Goal: Check status: Check status

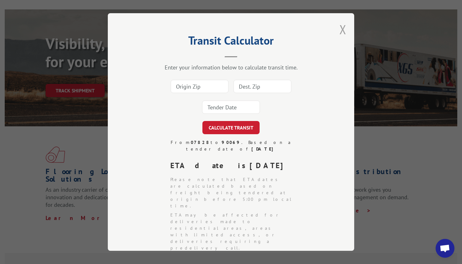
scroll to position [0, 0]
click at [342, 32] on button "Close modal" at bounding box center [342, 29] width 7 height 17
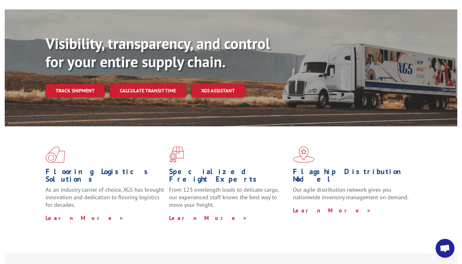
scroll to position [0, 0]
click at [91, 84] on link "Track shipment" at bounding box center [75, 90] width 59 height 13
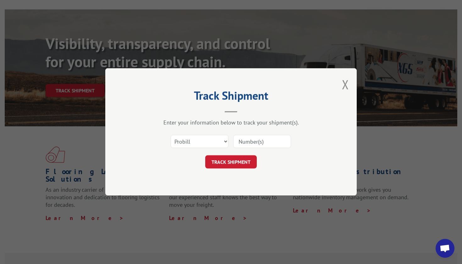
click at [251, 135] on input at bounding box center [262, 141] width 58 height 13
paste input "17557448"
type input "17557448"
select select "bol"
click at [251, 162] on button "TRACK SHIPMENT" at bounding box center [231, 162] width 52 height 13
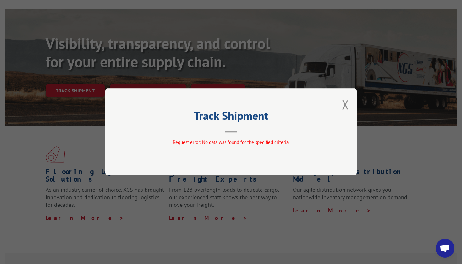
click at [336, 105] on div "Track Shipment Request error: No data was found for the specified criteria." at bounding box center [230, 131] width 251 height 87
click at [343, 103] on button "Close modal" at bounding box center [345, 104] width 7 height 17
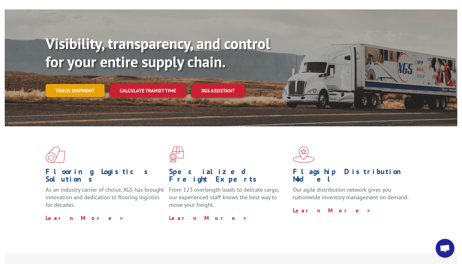
click at [85, 84] on link "Track shipment" at bounding box center [75, 90] width 59 height 13
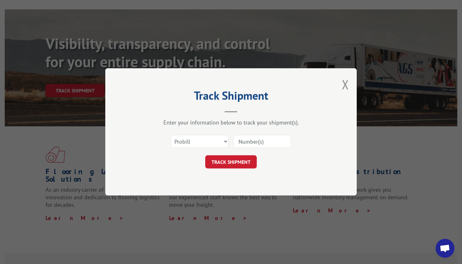
click at [256, 146] on input at bounding box center [262, 141] width 58 height 13
paste input "17557448"
type input "17557448"
click at [243, 160] on button "TRACK SHIPMENT" at bounding box center [231, 162] width 52 height 13
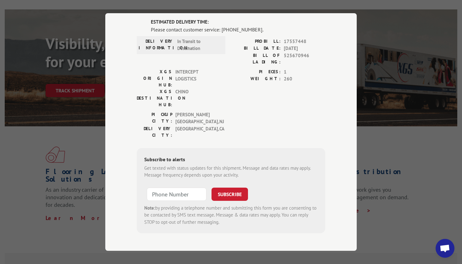
scroll to position [45, 0]
click at [165, 188] on input "+1 (___) ___-____" at bounding box center [177, 194] width 60 height 13
type input "[PHONE_NUMBER]"
click at [221, 188] on button "SUBSCRIBE" at bounding box center [229, 194] width 36 height 13
click at [376, 15] on div "Track Shipment ESTIMATED DELIVERY TIME: Please contact customer service: [PHONE…" at bounding box center [231, 132] width 462 height 264
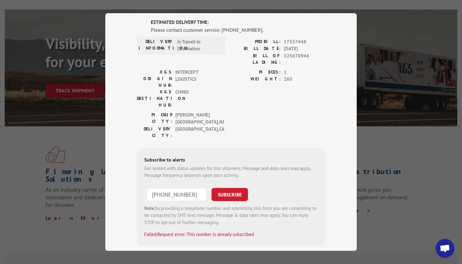
click at [357, 18] on div "Track Shipment ESTIMATED DELIVERY TIME: Please contact customer service: [PHONE…" at bounding box center [231, 132] width 462 height 264
click at [365, 26] on div "Track Shipment ESTIMATED DELIVERY TIME: Please contact customer service: [PHONE…" at bounding box center [231, 132] width 462 height 264
click at [360, 90] on div "Track Shipment ESTIMATED DELIVERY TIME: Please contact customer service: [PHONE…" at bounding box center [231, 132] width 462 height 264
click at [410, 99] on div "Track Shipment ESTIMATED DELIVERY TIME: Please contact customer service: [PHONE…" at bounding box center [231, 132] width 462 height 264
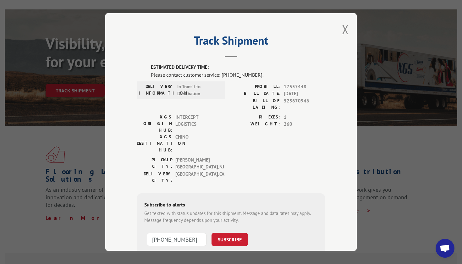
scroll to position [0, 0]
click at [348, 31] on button "Close modal" at bounding box center [345, 29] width 7 height 17
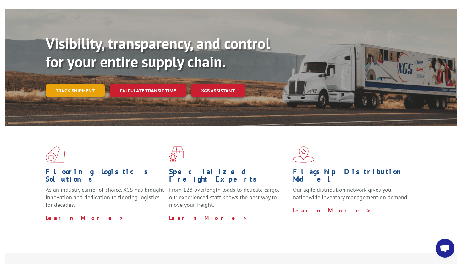
click at [71, 84] on link "Track shipment" at bounding box center [75, 90] width 59 height 13
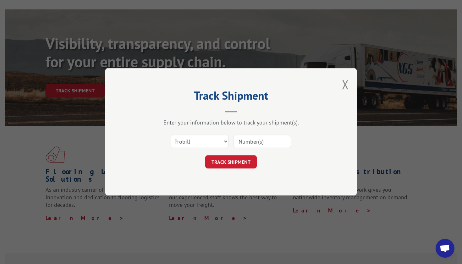
click at [251, 138] on input at bounding box center [262, 141] width 58 height 13
paste input "17557448"
type input "17557448"
click at [243, 164] on button "TRACK SHIPMENT" at bounding box center [231, 162] width 52 height 13
